Goal: Task Accomplishment & Management: Manage account settings

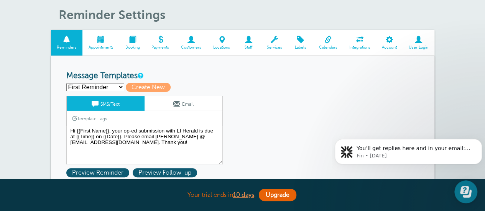
scroll to position [28, 0]
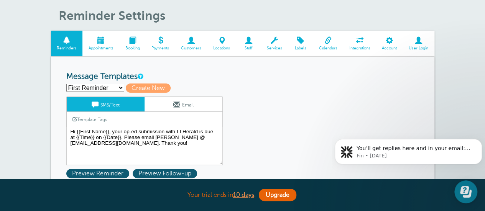
click at [388, 41] on span at bounding box center [389, 40] width 27 height 7
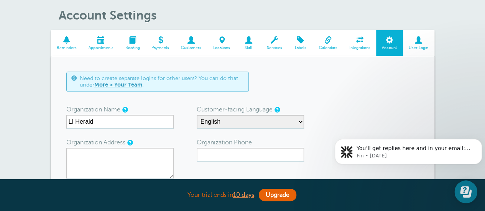
scroll to position [28, 0]
click at [283, 43] on span at bounding box center [273, 40] width 27 height 7
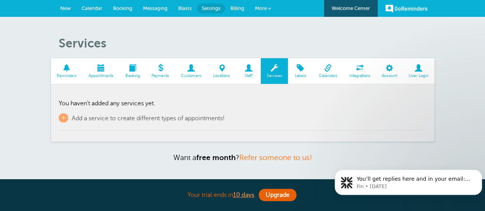
click at [239, 10] on span "Billing" at bounding box center [237, 8] width 14 height 6
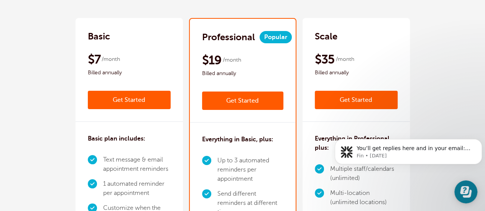
scroll to position [106, 0]
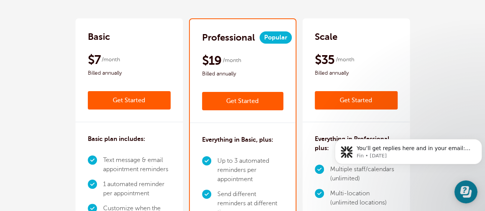
click at [314, 109] on div "Basic $9 /month Get Started $7 /month Billed annually Get Started Basic plan in…" at bounding box center [242, 151] width 469 height 266
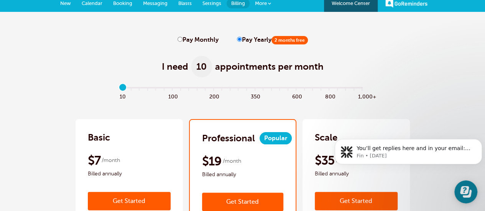
scroll to position [0, 0]
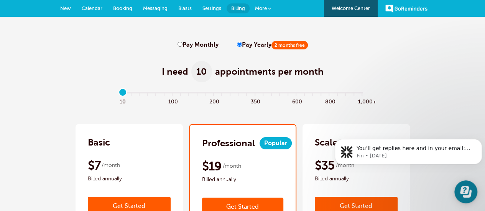
click at [67, 7] on span "New" at bounding box center [65, 8] width 11 height 6
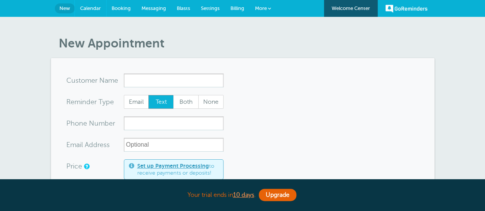
click at [90, 6] on span "Calendar" at bounding box center [90, 8] width 21 height 6
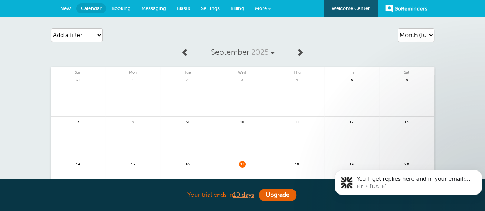
click at [268, 9] on span at bounding box center [269, 8] width 3 height 3
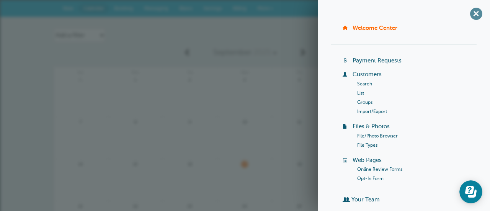
click at [471, 19] on span "+" at bounding box center [476, 13] width 17 height 17
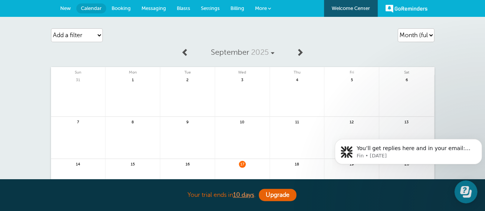
click at [388, 2] on link "GoReminders" at bounding box center [406, 8] width 42 height 17
click at [208, 6] on span "Settings" at bounding box center [210, 8] width 19 height 6
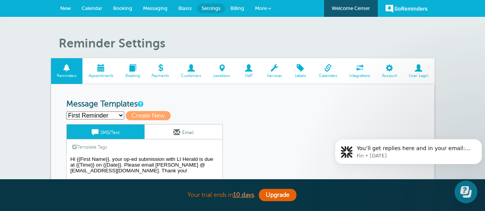
click at [236, 6] on span "Billing" at bounding box center [237, 8] width 14 height 6
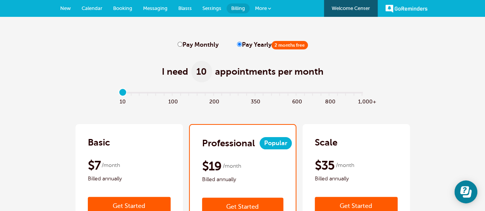
click at [194, 44] on label "Pay Monthly" at bounding box center [197, 44] width 41 height 7
click at [182, 44] on input "Pay Monthly" at bounding box center [179, 44] width 5 height 5
radio input "true"
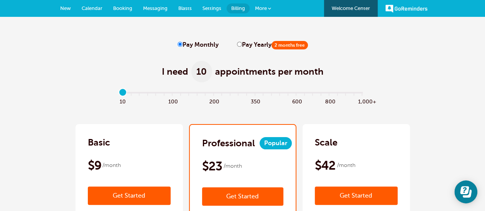
click at [257, 44] on label "Pay Yearly 2 months free" at bounding box center [272, 44] width 71 height 7
click at [242, 44] on input "Pay Yearly 2 months free" at bounding box center [239, 44] width 5 height 5
radio input "true"
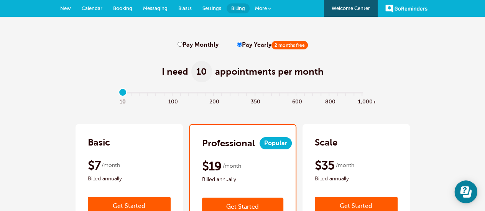
click at [194, 49] on label "Pay Monthly" at bounding box center [197, 44] width 41 height 7
click at [182, 47] on input "Pay Monthly" at bounding box center [179, 44] width 5 height 5
radio input "true"
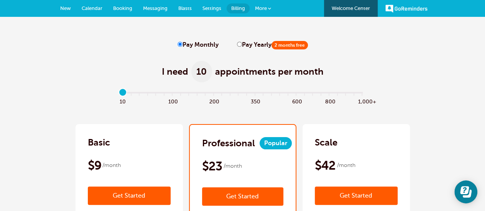
click at [194, 47] on label "Pay Monthly" at bounding box center [197, 44] width 41 height 7
click at [182, 47] on input "Pay Monthly" at bounding box center [179, 44] width 5 height 5
click at [259, 42] on label "Pay Yearly 2 months free" at bounding box center [272, 44] width 71 height 7
click at [242, 42] on input "Pay Yearly 2 months free" at bounding box center [239, 44] width 5 height 5
radio input "true"
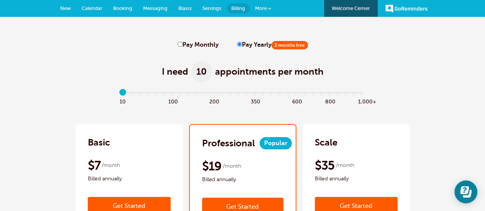
click at [201, 43] on label "Pay Monthly" at bounding box center [197, 44] width 41 height 7
click at [182, 43] on input "Pay Monthly" at bounding box center [179, 44] width 5 height 5
radio input "true"
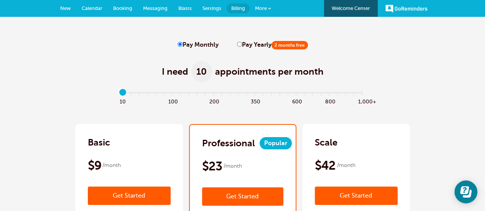
click at [244, 45] on label "Pay Yearly 2 months free" at bounding box center [272, 44] width 71 height 7
click at [242, 45] on input "Pay Yearly 2 months free" at bounding box center [239, 44] width 5 height 5
radio input "true"
